Goal: Task Accomplishment & Management: Manage account settings

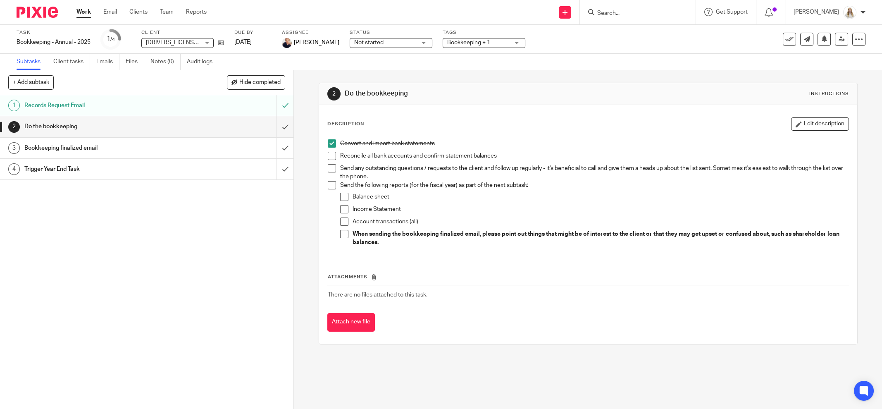
drag, startPoint x: 302, startPoint y: 0, endPoint x: 536, endPoint y: 28, distance: 235.5
click at [573, 42] on div "Task Bookkeeping - Annual - 2025 Save Bookkeeping - Annual - 2025 1 /4 Client 2…" at bounding box center [370, 39] width 707 height 20
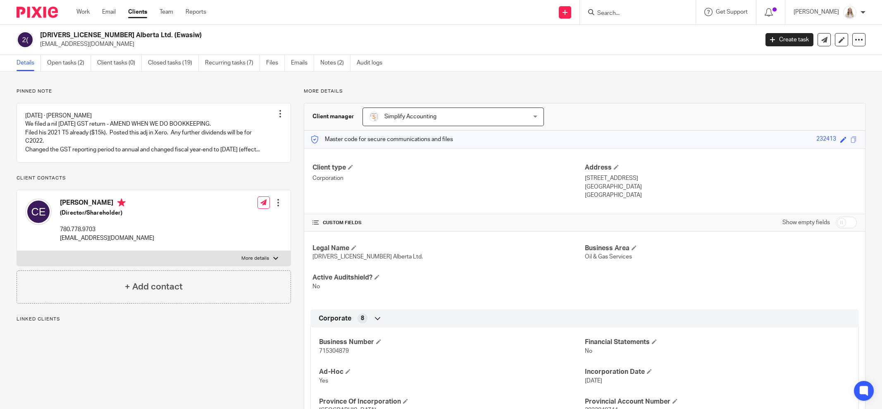
scroll to position [103, 0]
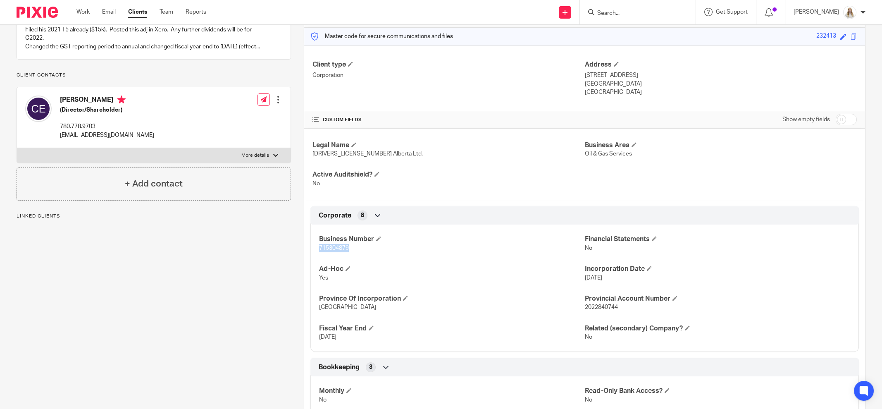
drag, startPoint x: 347, startPoint y: 247, endPoint x: 316, endPoint y: 247, distance: 31.4
click at [319, 247] on p "715304879" at bounding box center [451, 248] width 265 height 8
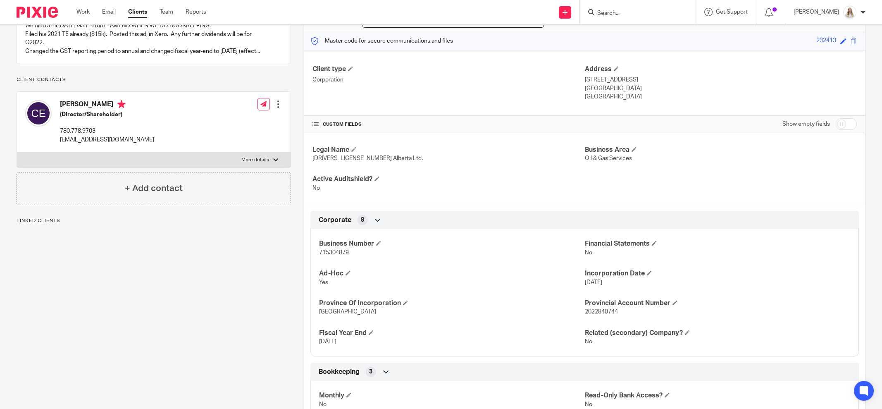
scroll to position [103, 0]
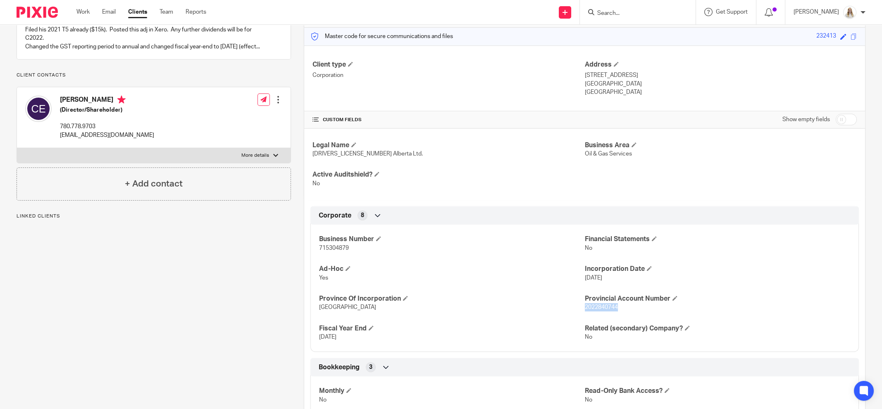
drag, startPoint x: 613, startPoint y: 307, endPoint x: 580, endPoint y: 308, distance: 33.5
click at [585, 308] on p "2022840744" at bounding box center [717, 307] width 265 height 8
drag, startPoint x: 337, startPoint y: 246, endPoint x: 313, endPoint y: 245, distance: 24.4
click at [313, 245] on div "Business Number 715304879 Financial Statements No Ad-Hoc Yes Incorporation Date…" at bounding box center [584, 284] width 548 height 133
click at [501, 231] on div "Business Number 715304879 Financial Statements No Ad-Hoc Yes Incorporation Date…" at bounding box center [584, 284] width 548 height 133
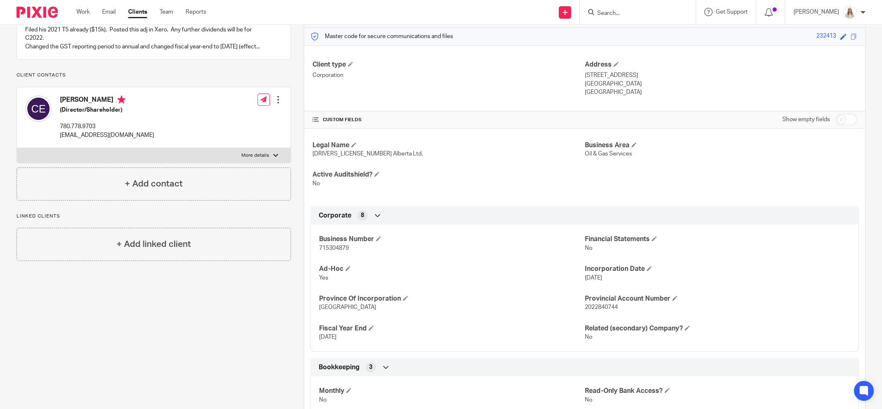
click at [255, 159] on p "More details" at bounding box center [255, 155] width 28 height 7
click at [17, 148] on input "More details" at bounding box center [17, 147] width 0 height 0
checkbox input "true"
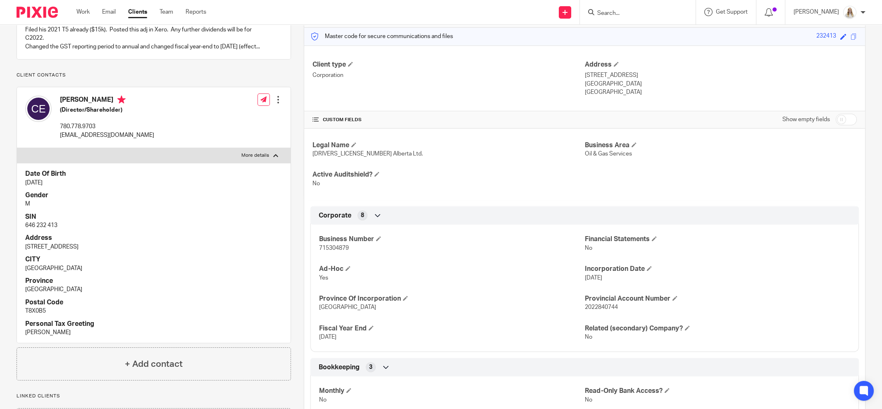
click at [274, 104] on div at bounding box center [278, 99] width 8 height 8
click at [226, 123] on link "Edit contact" at bounding box center [238, 125] width 79 height 12
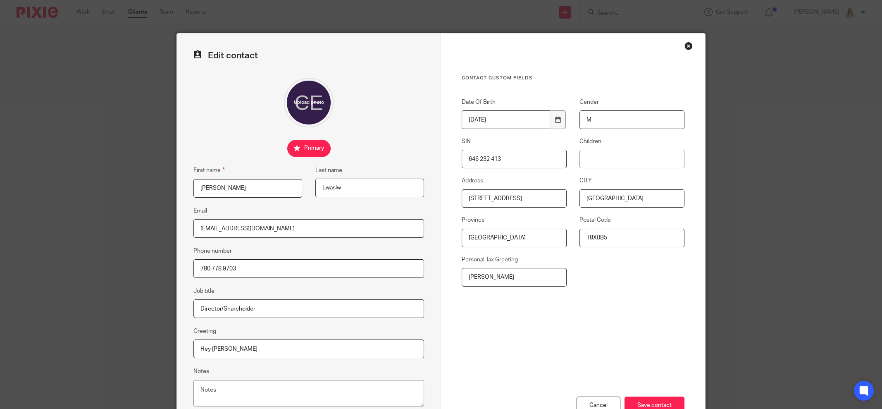
scroll to position [59, 0]
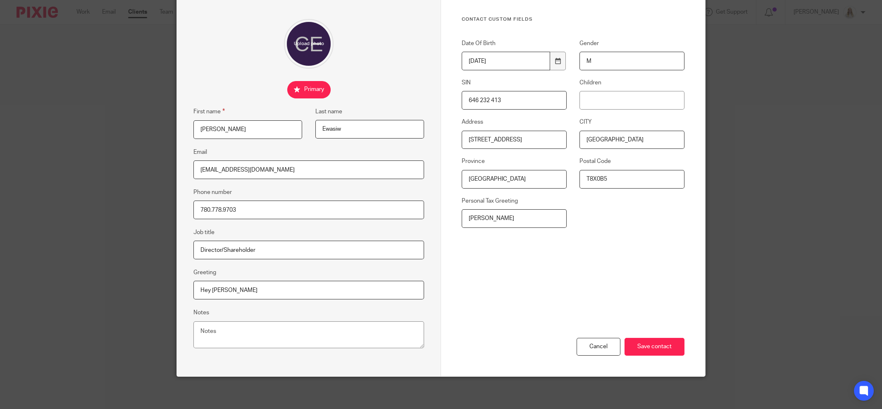
click at [488, 100] on input "646 232 413" at bounding box center [513, 100] width 105 height 19
click at [475, 98] on input "646 232413" at bounding box center [513, 100] width 105 height 19
type input "646232413"
drag, startPoint x: 608, startPoint y: 220, endPoint x: 615, endPoint y: 225, distance: 8.3
click at [609, 221] on div "Date Of Birth 1977-09-13 Gender M SIN 646232413 Children Address 8650 102 Avenu…" at bounding box center [566, 137] width 235 height 197
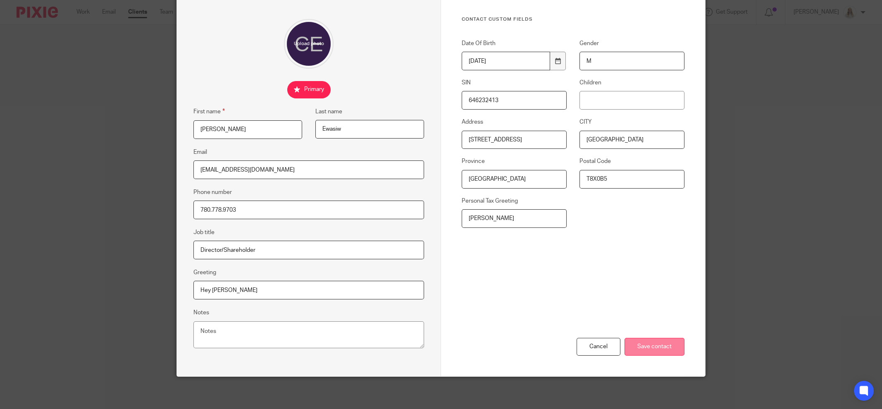
click at [661, 343] on input "Save contact" at bounding box center [654, 347] width 60 height 18
click at [659, 347] on input "Save contact" at bounding box center [654, 347] width 60 height 18
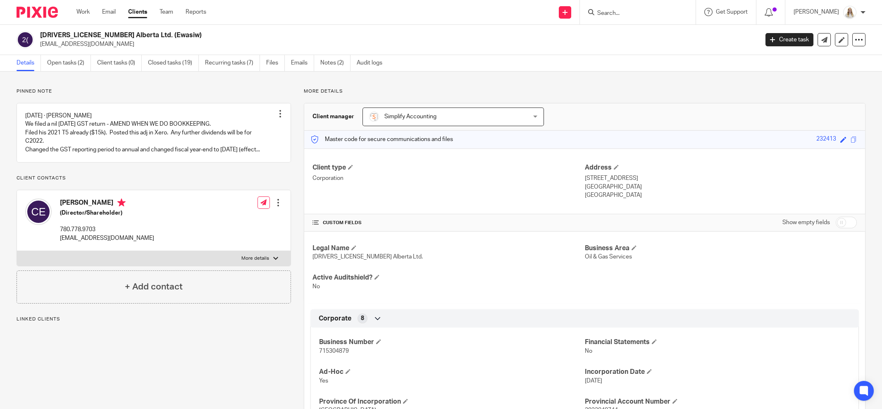
click at [241, 262] on p "More details" at bounding box center [255, 258] width 28 height 7
click at [17, 251] on input "More details" at bounding box center [17, 250] width 0 height 0
checkbox input "true"
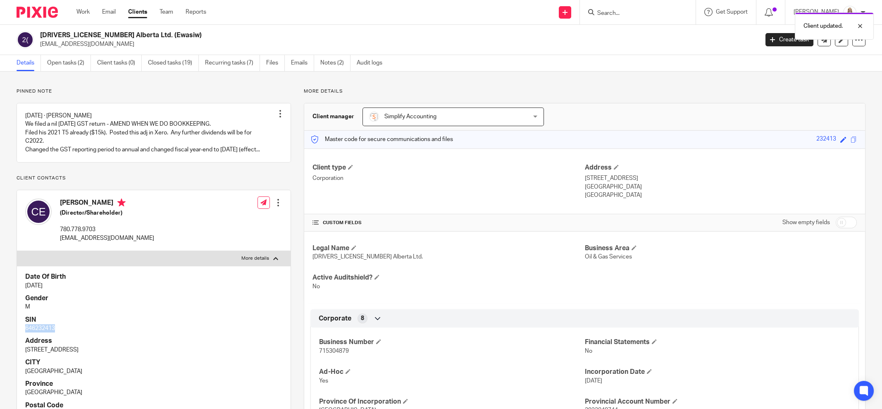
drag, startPoint x: 58, startPoint y: 336, endPoint x: 17, endPoint y: 335, distance: 41.3
click at [17, 335] on div "Date Of Birth [DATE] Gender M SIN 646232413 Address [STREET_ADDRESS] [GEOGRAPHI…" at bounding box center [154, 356] width 274 height 180
copy p "646232413"
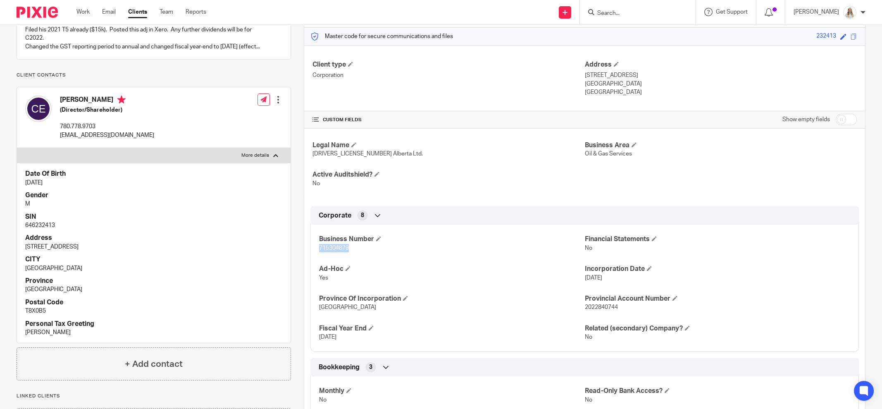
drag, startPoint x: 348, startPoint y: 246, endPoint x: 309, endPoint y: 248, distance: 39.3
click at [310, 248] on div "Business Number 715304879 Financial Statements No Ad-Hoc Yes Incorporation Date…" at bounding box center [584, 284] width 548 height 133
copy span "715304879"
click at [450, 265] on h4 "Ad-Hoc" at bounding box center [451, 268] width 265 height 9
click at [63, 229] on p "646232413" at bounding box center [153, 225] width 257 height 8
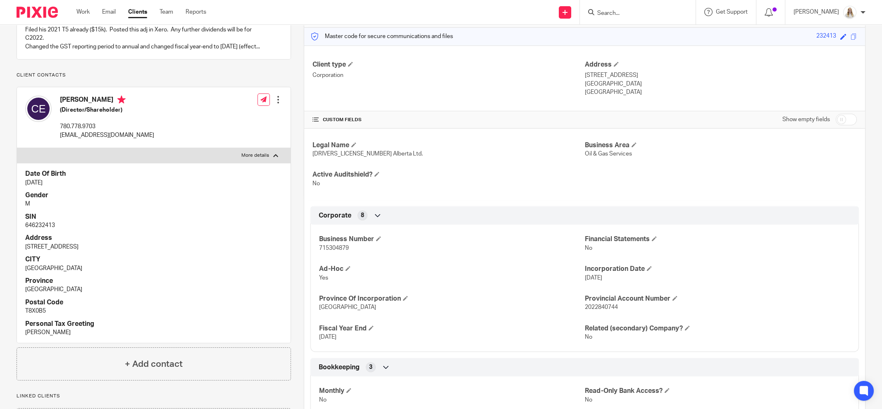
click at [53, 229] on p "646232413" at bounding box center [153, 225] width 257 height 8
click at [50, 229] on p "646232413" at bounding box center [153, 225] width 257 height 8
drag, startPoint x: 57, startPoint y: 231, endPoint x: 22, endPoint y: 232, distance: 35.1
click at [22, 232] on div "Date Of Birth [DATE] Gender M SIN 646232413 Address [STREET_ADDRESS] [GEOGRAPHI…" at bounding box center [154, 253] width 274 height 180
copy p "646232413"
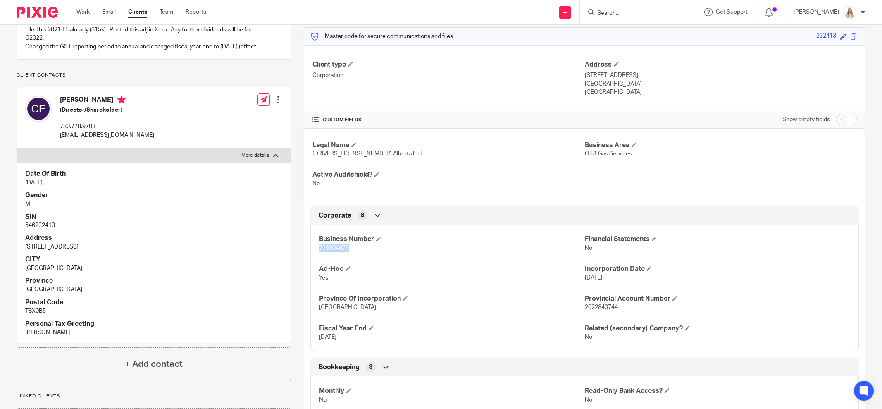
drag, startPoint x: 343, startPoint y: 245, endPoint x: 311, endPoint y: 245, distance: 32.2
click at [311, 245] on div "Business Number 715304879 Financial Statements No Ad-Hoc Yes Incorporation Date…" at bounding box center [584, 284] width 548 height 133
copy span "715304879"
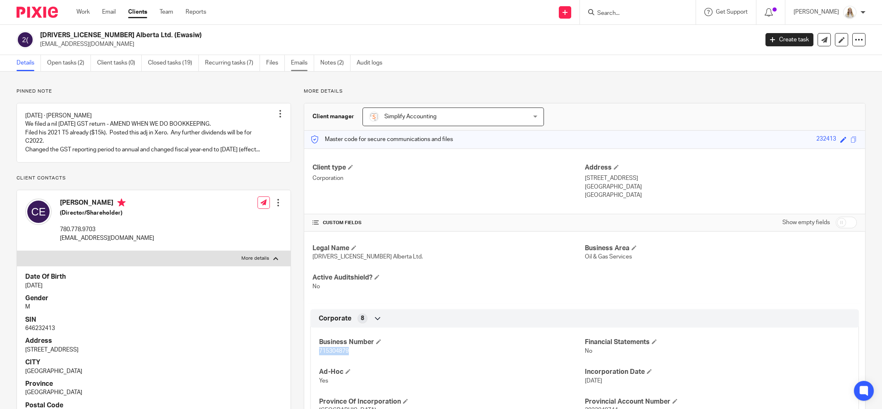
click at [300, 62] on link "Emails" at bounding box center [302, 63] width 23 height 16
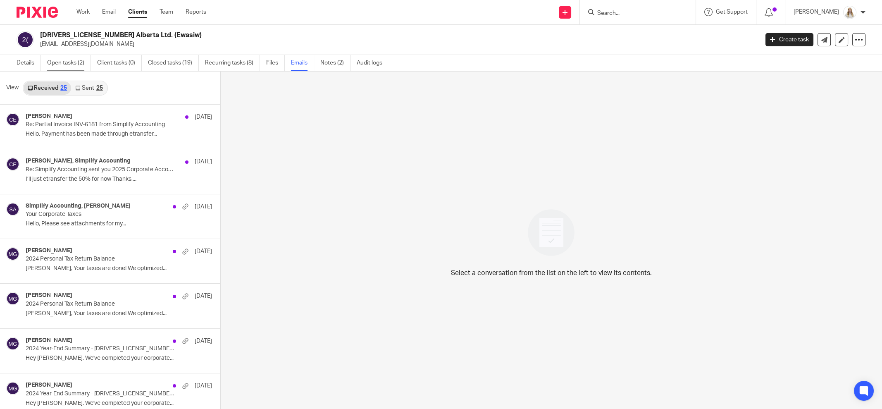
click at [75, 67] on link "Open tasks (2)" at bounding box center [69, 63] width 44 height 16
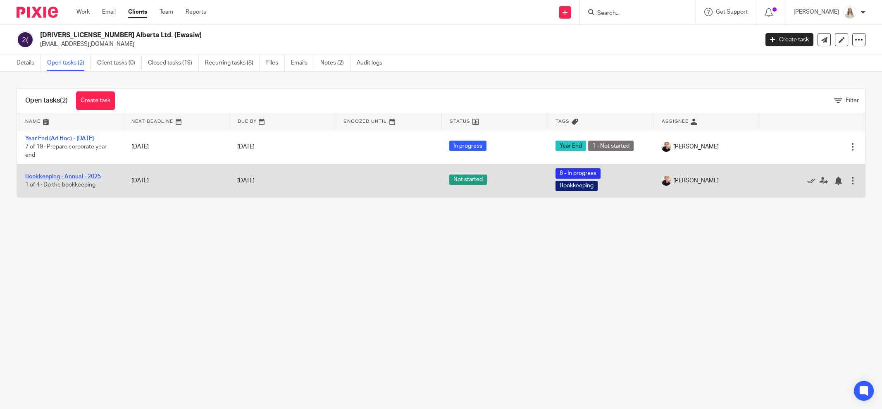
click at [68, 176] on link "Bookkeeping - Annual - 2025" at bounding box center [63, 177] width 76 height 6
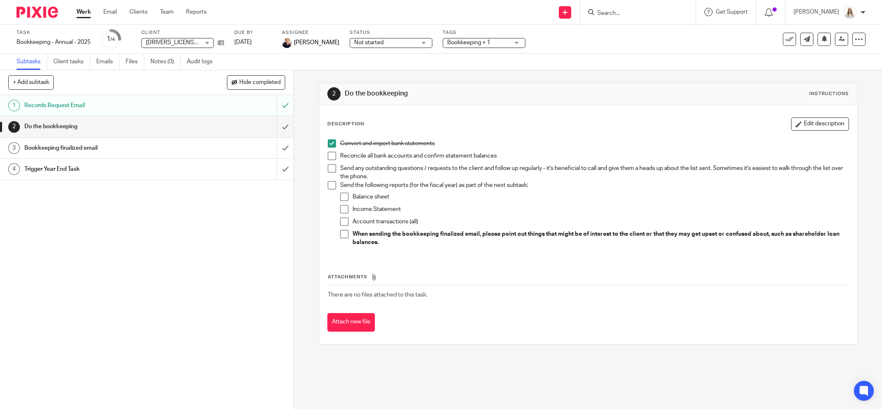
click at [328, 156] on span at bounding box center [332, 156] width 8 height 8
click at [224, 219] on div "1 Records Request Email 2 Do the bookkeeping 3 Bookkeeping finalized email 4 Tr…" at bounding box center [146, 252] width 293 height 314
click at [62, 206] on div "1 Records Request Email 2 Do the bookkeeping 3 Bookkeeping finalized email 4 Tr…" at bounding box center [146, 252] width 293 height 314
